Goal: Transaction & Acquisition: Download file/media

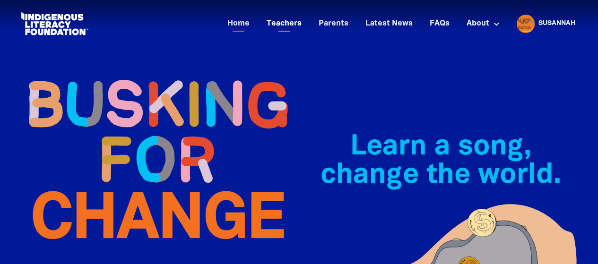
click at [291, 22] on link "Teachers" at bounding box center [284, 24] width 46 height 16
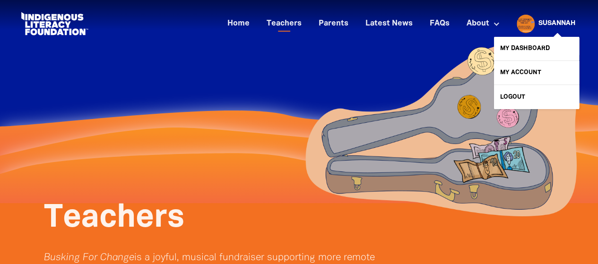
click at [542, 18] on div "Susannah" at bounding box center [556, 24] width 44 height 14
click at [523, 41] on link "My Dashboard" at bounding box center [536, 49] width 85 height 24
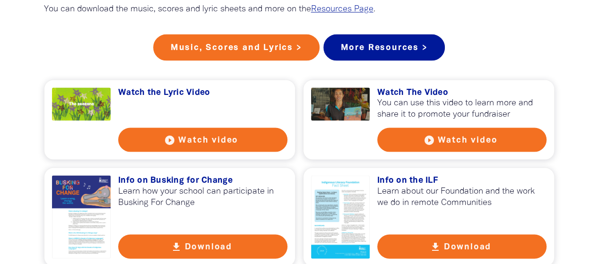
scroll to position [870, 0]
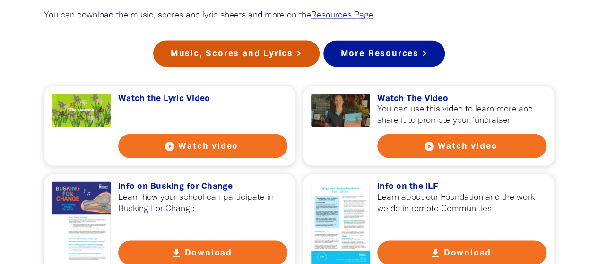
click at [206, 67] on link "Music, Scores and Lyrics >" at bounding box center [236, 53] width 166 height 26
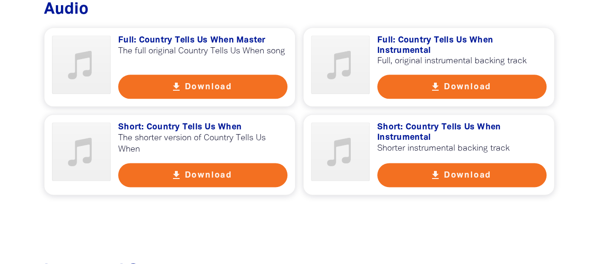
scroll to position [548, 0]
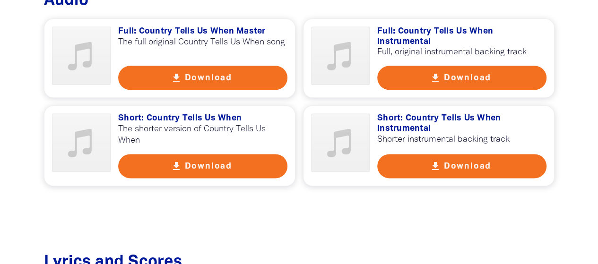
click at [254, 76] on button "get_app Download" at bounding box center [202, 78] width 169 height 24
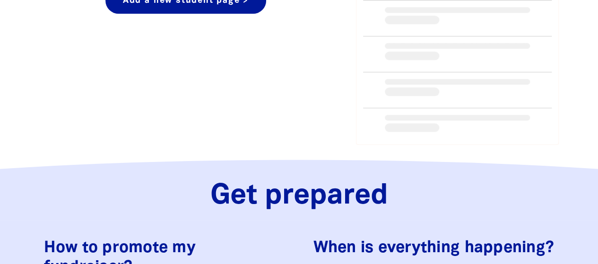
scroll to position [765, 0]
